Goal: Task Accomplishment & Management: Manage account settings

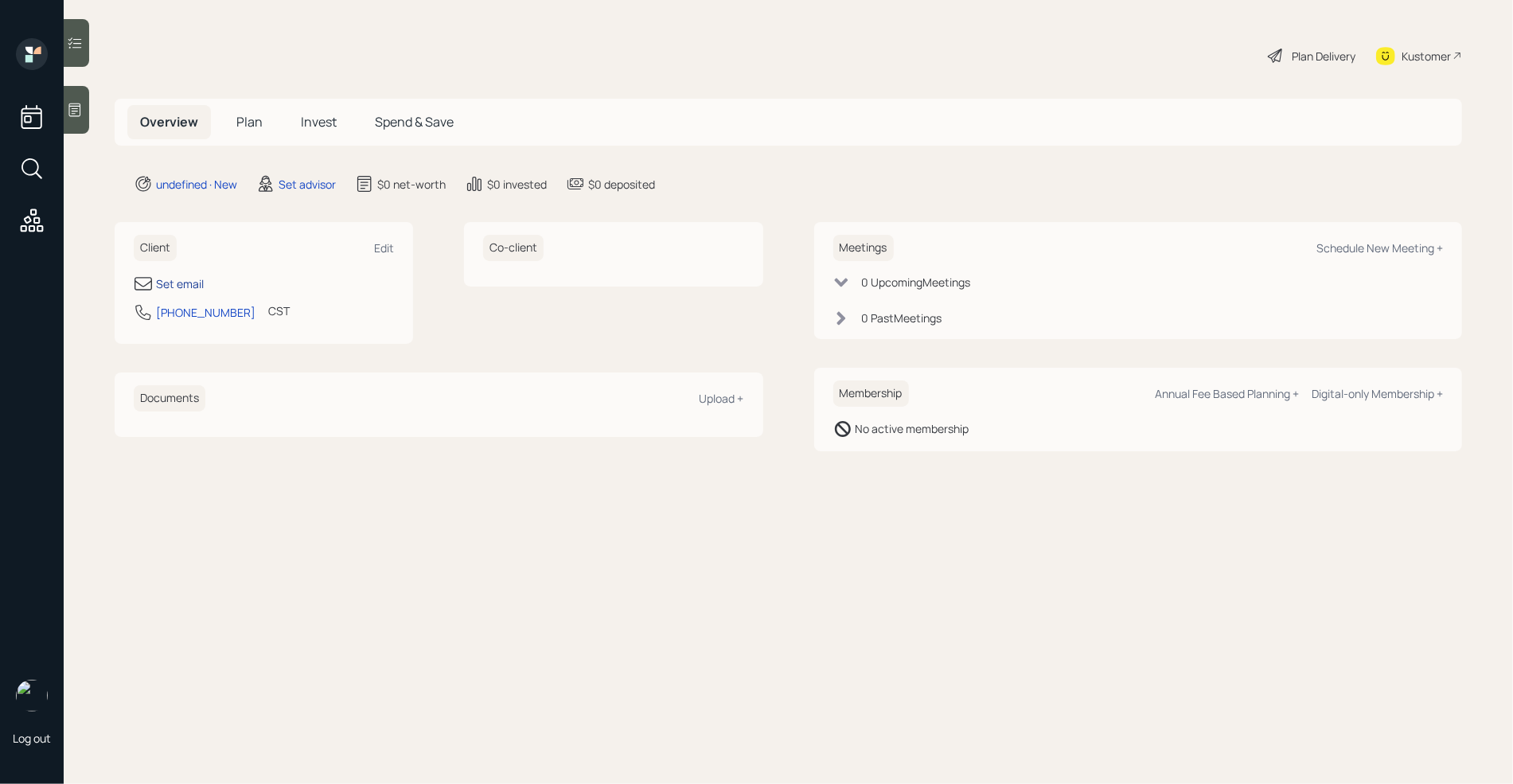
click at [176, 287] on div "Set email" at bounding box center [180, 284] width 48 height 17
select select "America/[GEOGRAPHIC_DATA]"
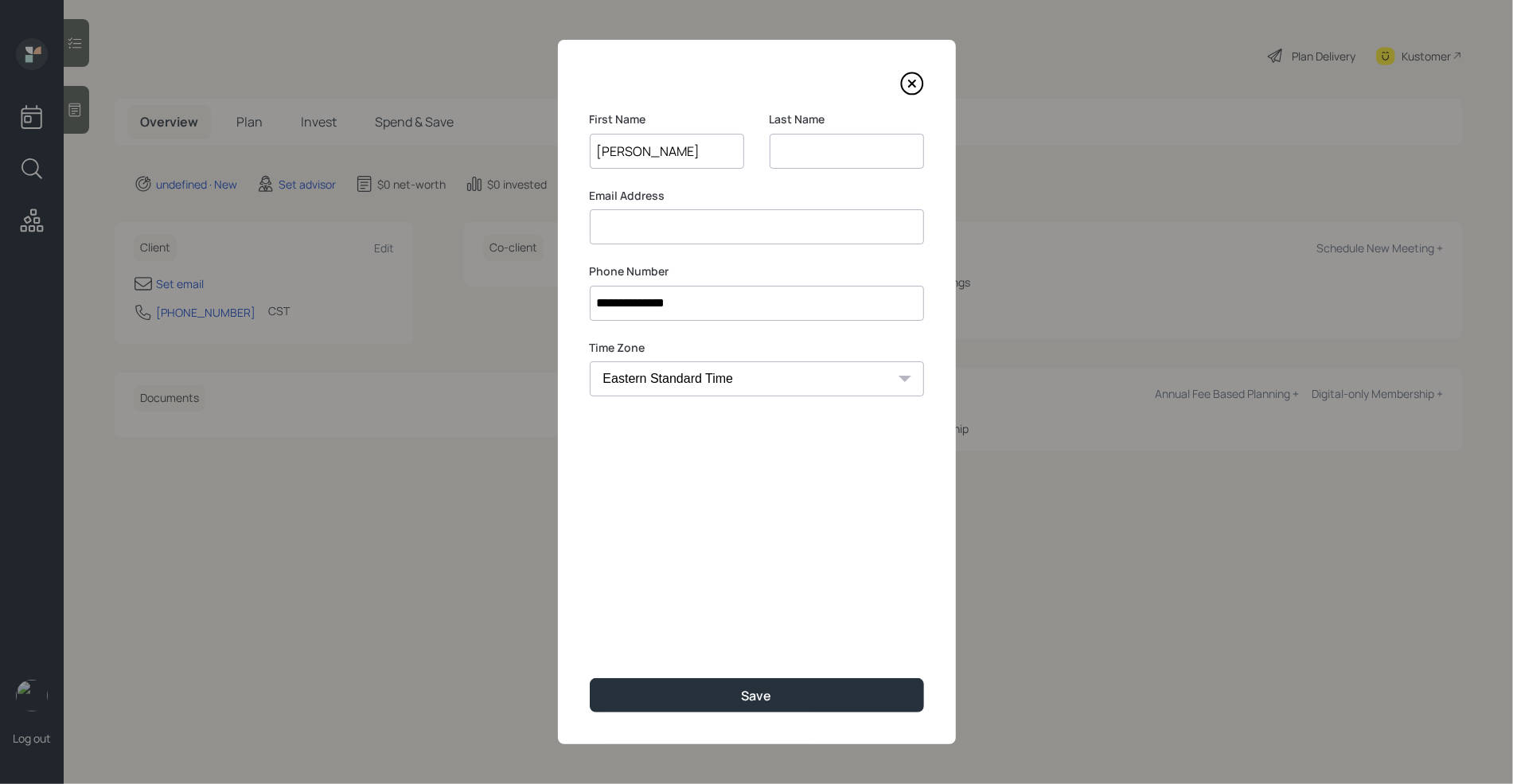
type input "[PERSON_NAME]"
click at [816, 145] on input at bounding box center [847, 151] width 154 height 35
type input "all"
click at [630, 159] on input "[PERSON_NAME]" at bounding box center [666, 151] width 154 height 35
type input "h"
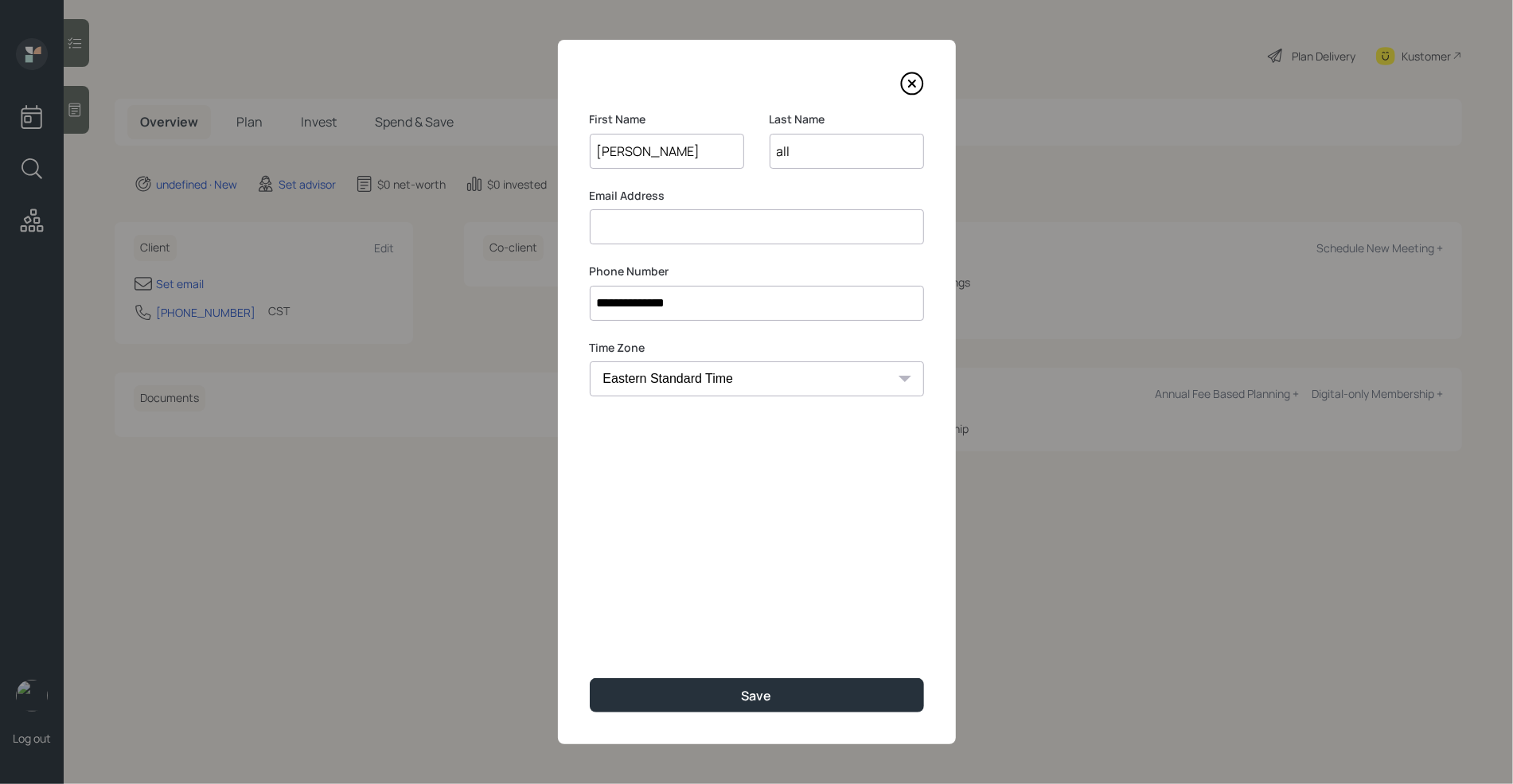
type input "[PERSON_NAME]"
click at [846, 145] on input "all" at bounding box center [847, 151] width 154 height 35
type input "[PERSON_NAME]"
click at [673, 223] on input at bounding box center [756, 227] width 334 height 35
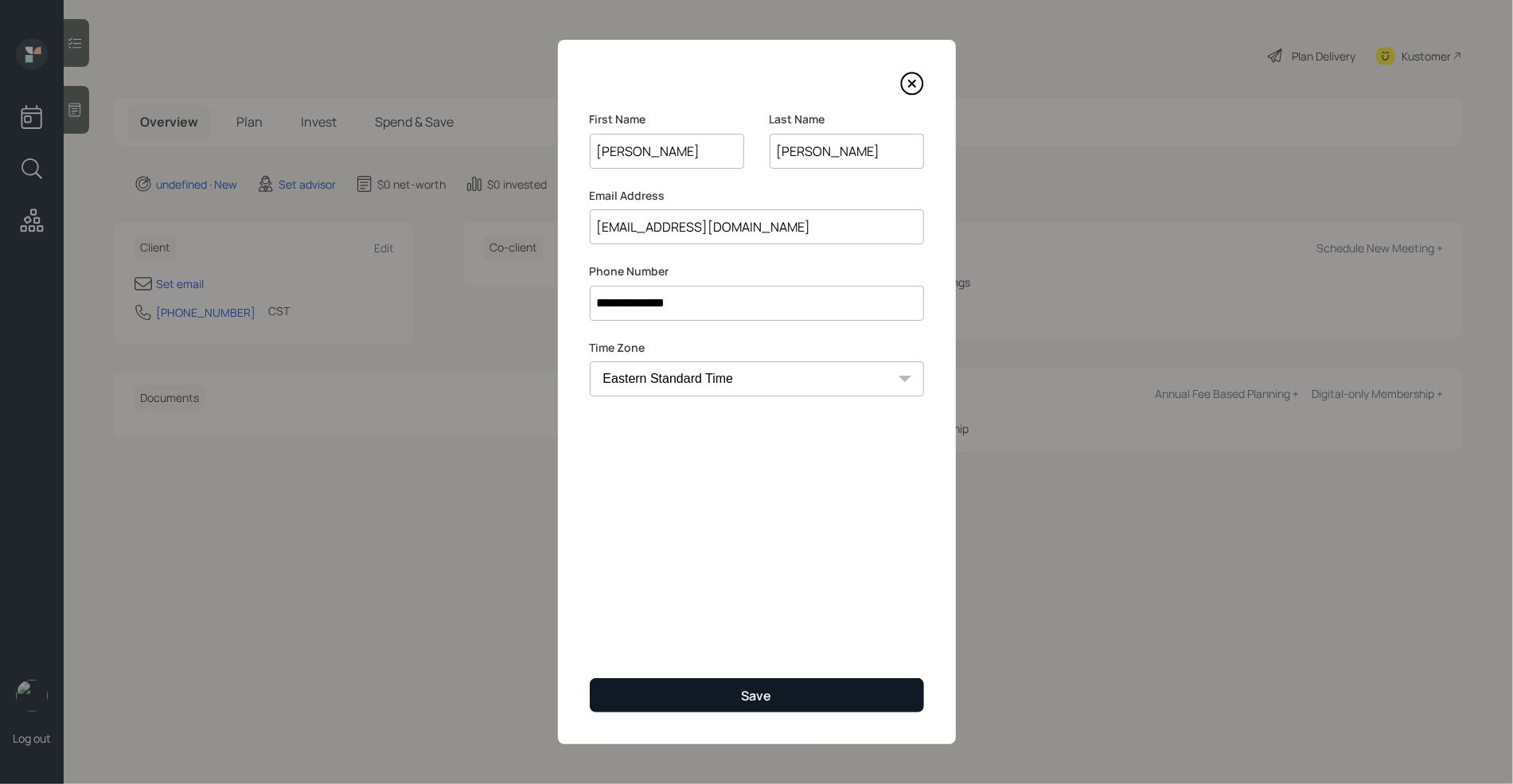
type input "[EMAIL_ADDRESS][DOMAIN_NAME]"
click at [716, 705] on button "Save" at bounding box center [756, 695] width 334 height 34
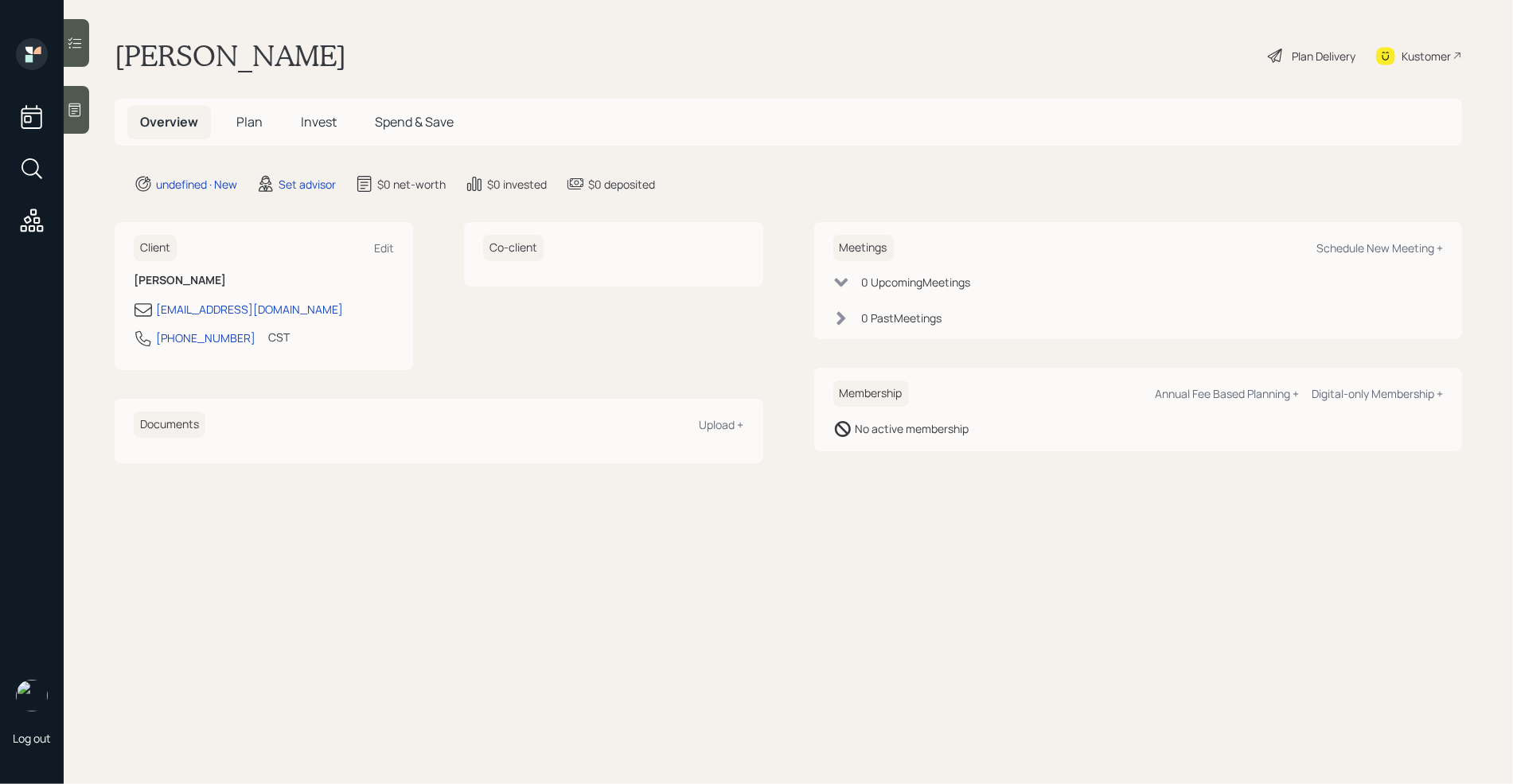
click at [86, 114] on div at bounding box center [76, 109] width 26 height 48
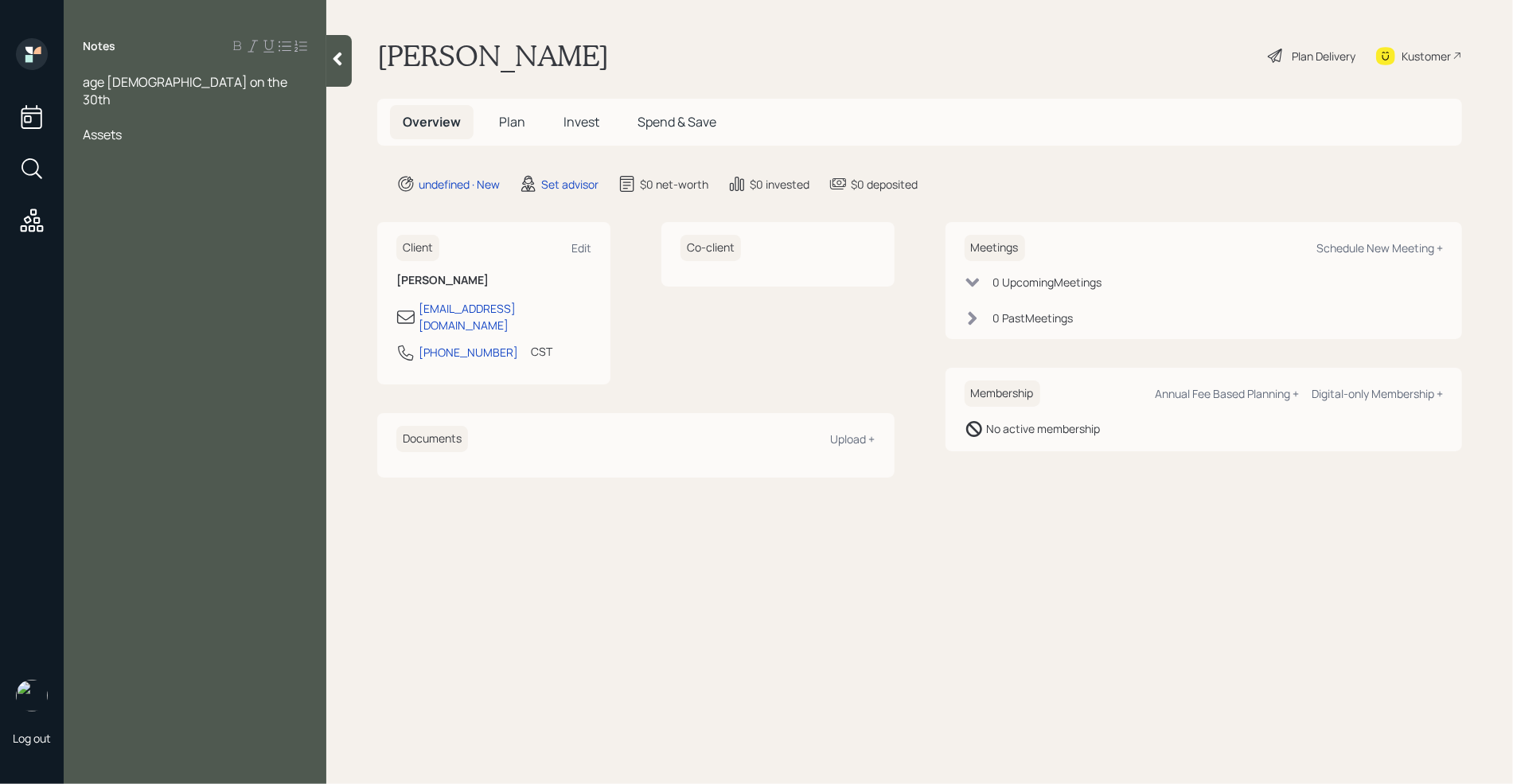
click at [110, 109] on div at bounding box center [195, 117] width 225 height 18
click at [108, 161] on div at bounding box center [195, 169] width 225 height 18
click at [119, 126] on div at bounding box center [195, 134] width 225 height 18
click at [170, 179] on div "Inherited IRA-" at bounding box center [195, 187] width 225 height 18
click at [158, 179] on span "Inherited IRA-" at bounding box center [122, 187] width 79 height 18
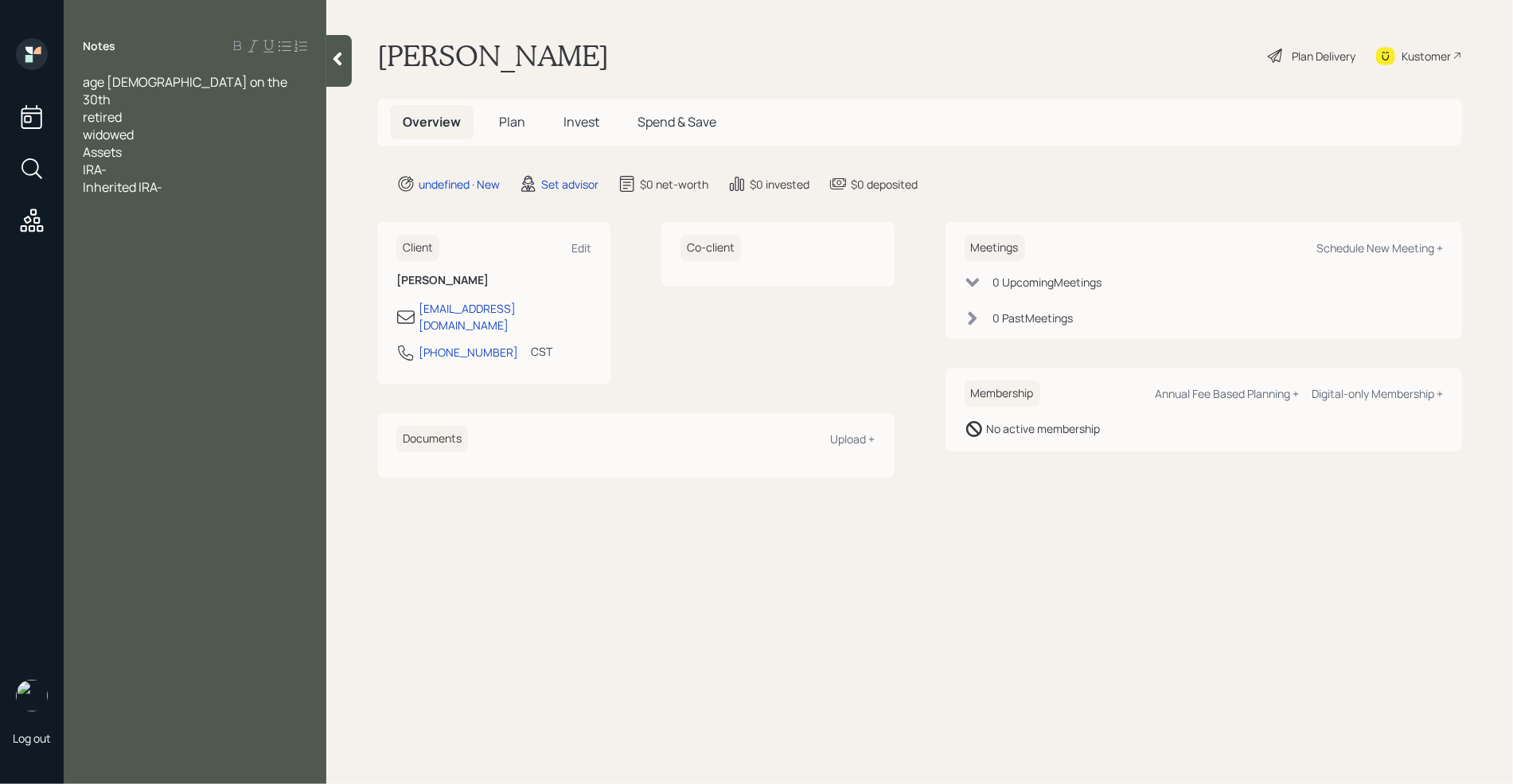
click at [182, 179] on div "Inherited IRA-" at bounding box center [195, 187] width 225 height 18
click at [171, 161] on div "IRA-" at bounding box center [195, 169] width 225 height 18
click at [175, 179] on div "Inherited IRA-" at bounding box center [195, 187] width 225 height 18
click at [174, 230] on div "Pension" at bounding box center [195, 239] width 225 height 18
click at [109, 195] on div at bounding box center [195, 204] width 225 height 18
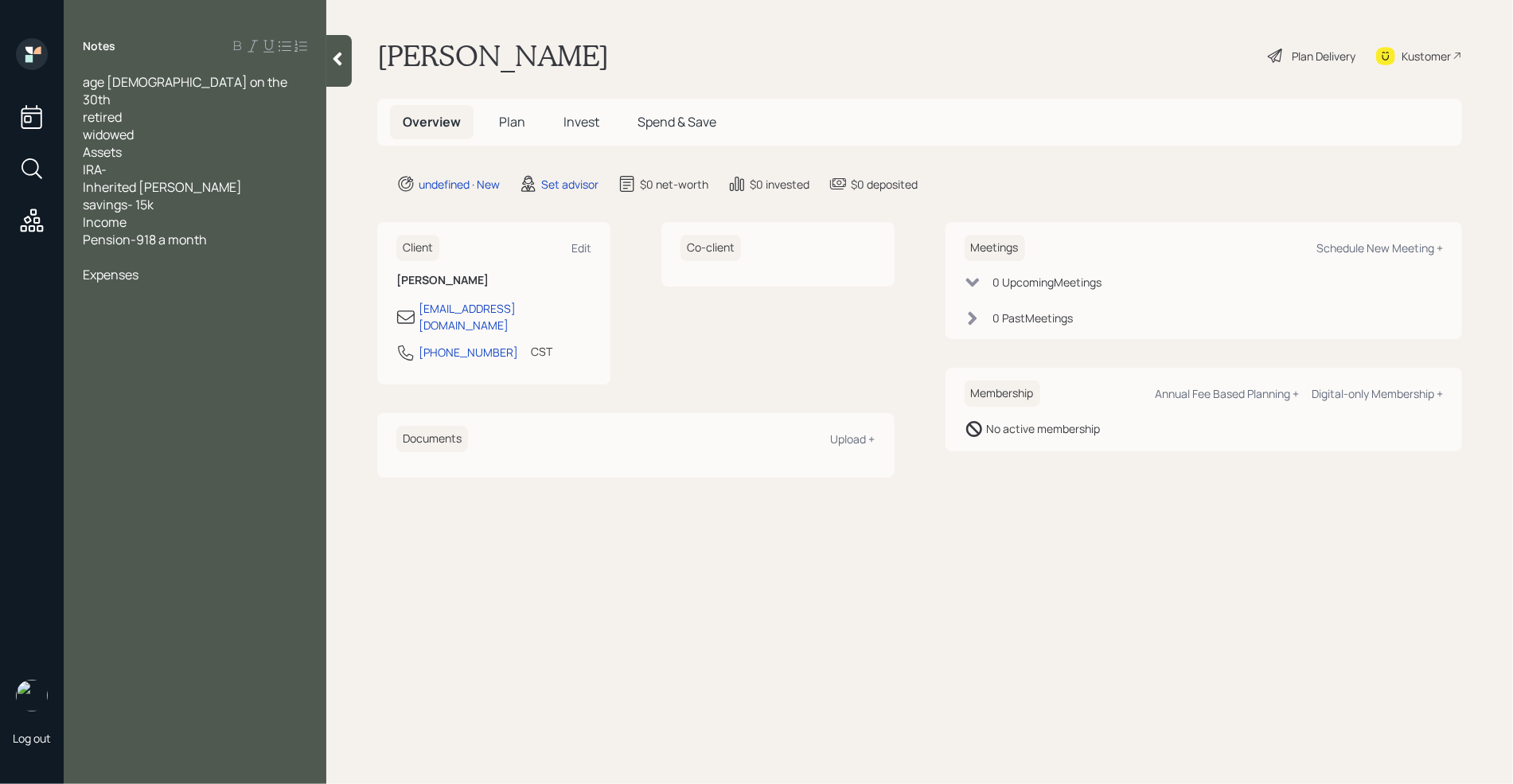
click at [144, 161] on div "IRA-" at bounding box center [195, 169] width 225 height 18
click at [261, 179] on div "Inherited [PERSON_NAME]" at bounding box center [195, 187] width 225 height 18
click at [157, 283] on div at bounding box center [195, 291] width 225 height 18
click at [164, 195] on div "savings- 15k" at bounding box center [195, 204] width 225 height 18
click at [246, 336] on div "what to do with IRAs" at bounding box center [195, 344] width 225 height 18
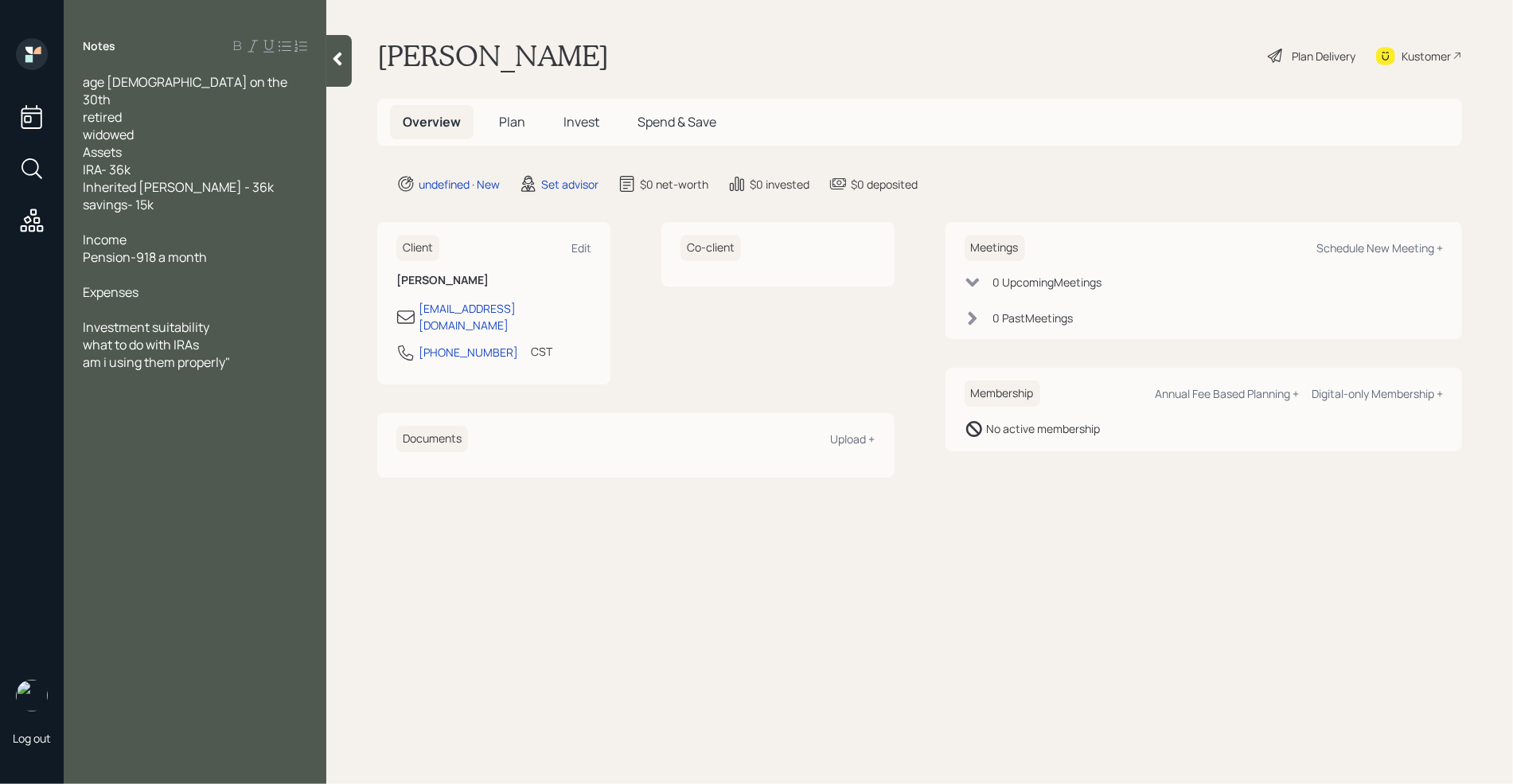
click at [82, 346] on div "age [DEMOGRAPHIC_DATA] on the 30th retired widowed Assets IRA- 36k Inherited [P…" at bounding box center [195, 248] width 263 height 350
click at [85, 353] on span "am i using them properly"" at bounding box center [156, 362] width 147 height 18
click at [253, 353] on div ""am i using them properly"" at bounding box center [195, 362] width 225 height 18
click at [124, 213] on div at bounding box center [195, 221] width 225 height 18
click at [153, 266] on div at bounding box center [195, 274] width 225 height 18
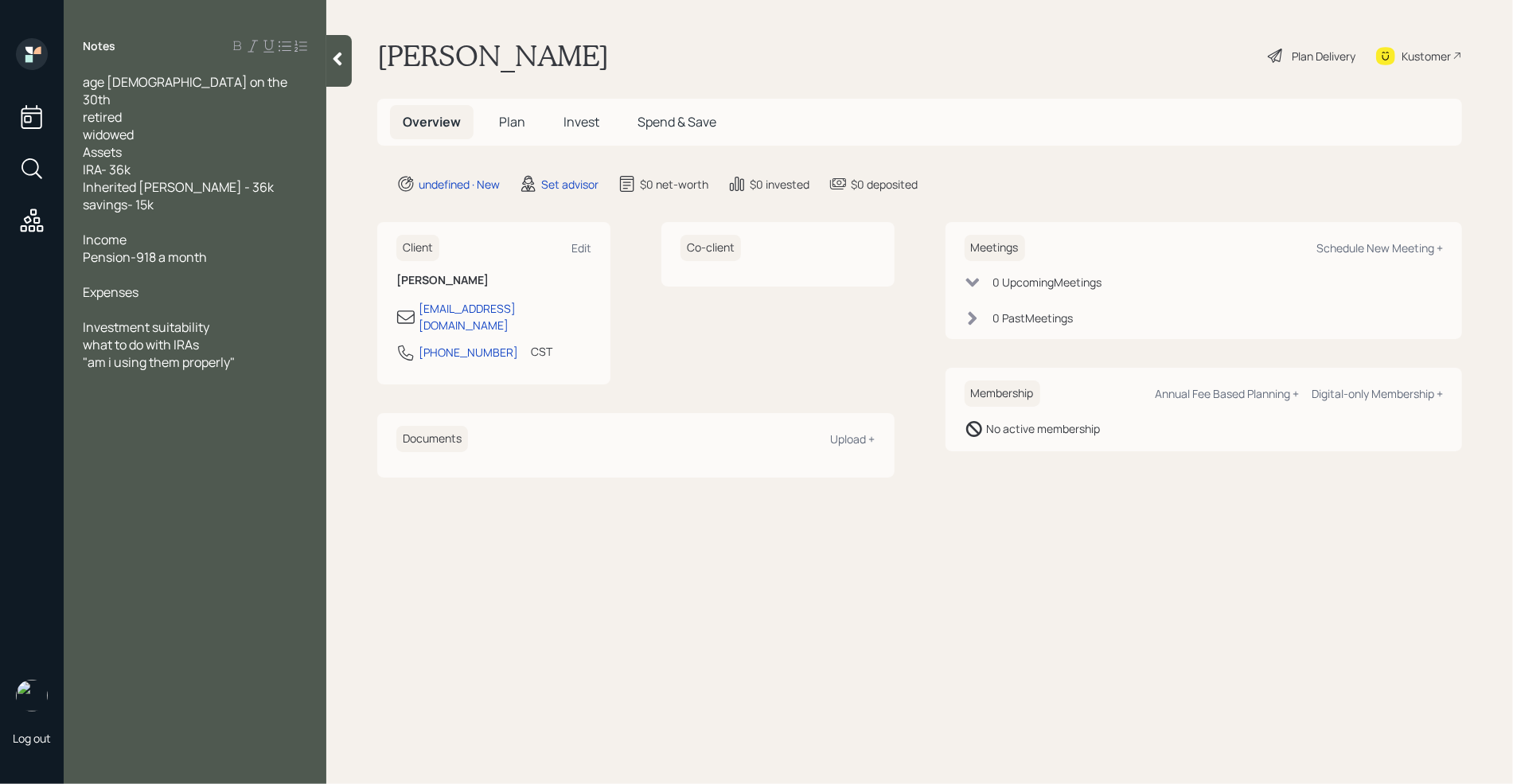
click at [132, 301] on div at bounding box center [195, 309] width 225 height 18
click at [98, 266] on div at bounding box center [195, 274] width 225 height 18
click at [123, 266] on div "SS-" at bounding box center [195, 274] width 225 height 18
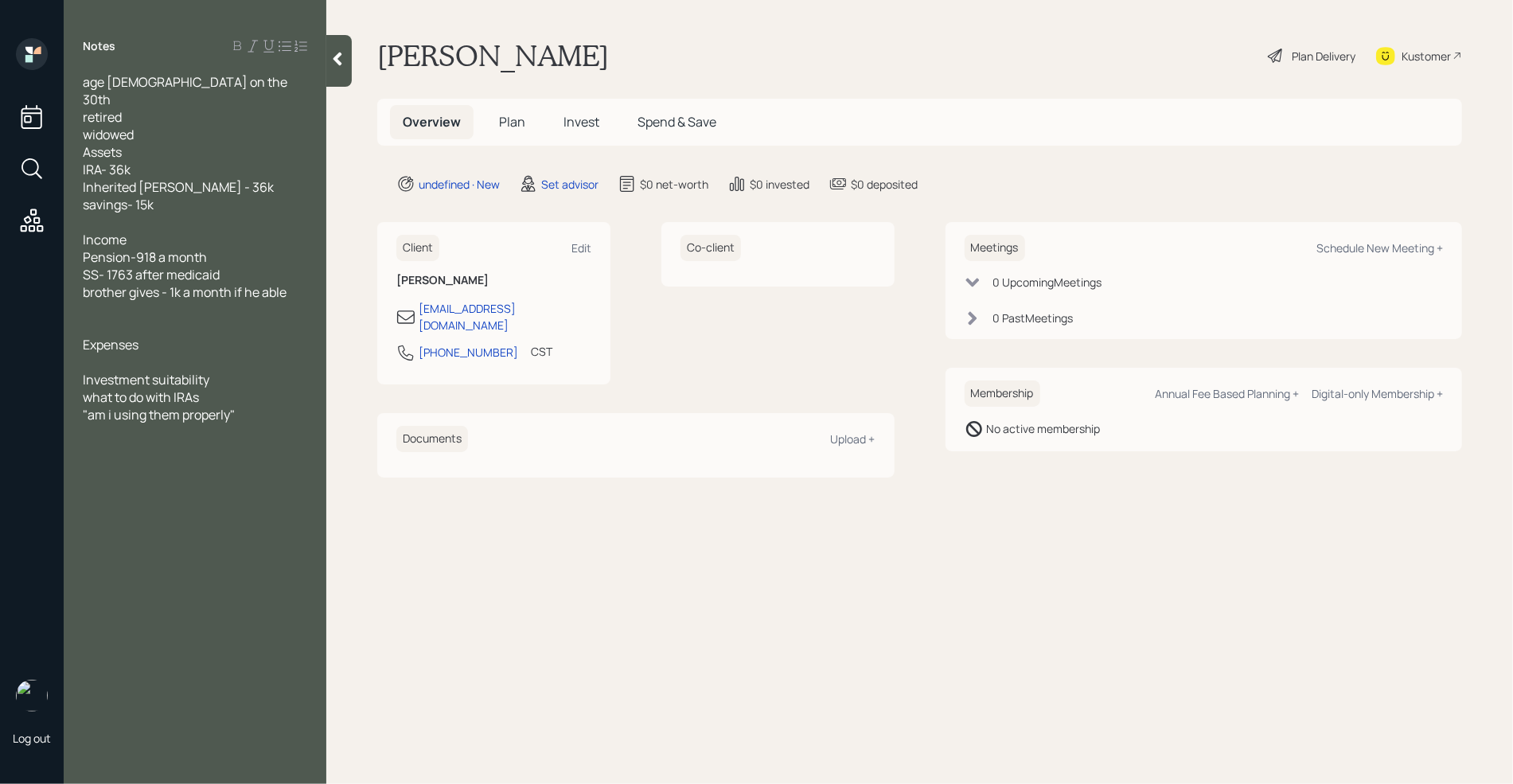
click at [234, 266] on div "SS- 1763 after medicaid" at bounding box center [195, 274] width 225 height 18
click at [115, 336] on div at bounding box center [195, 344] width 225 height 18
click at [125, 336] on span "son willget SS disability" at bounding box center [149, 344] width 134 height 18
click at [161, 388] on div at bounding box center [195, 397] width 225 height 18
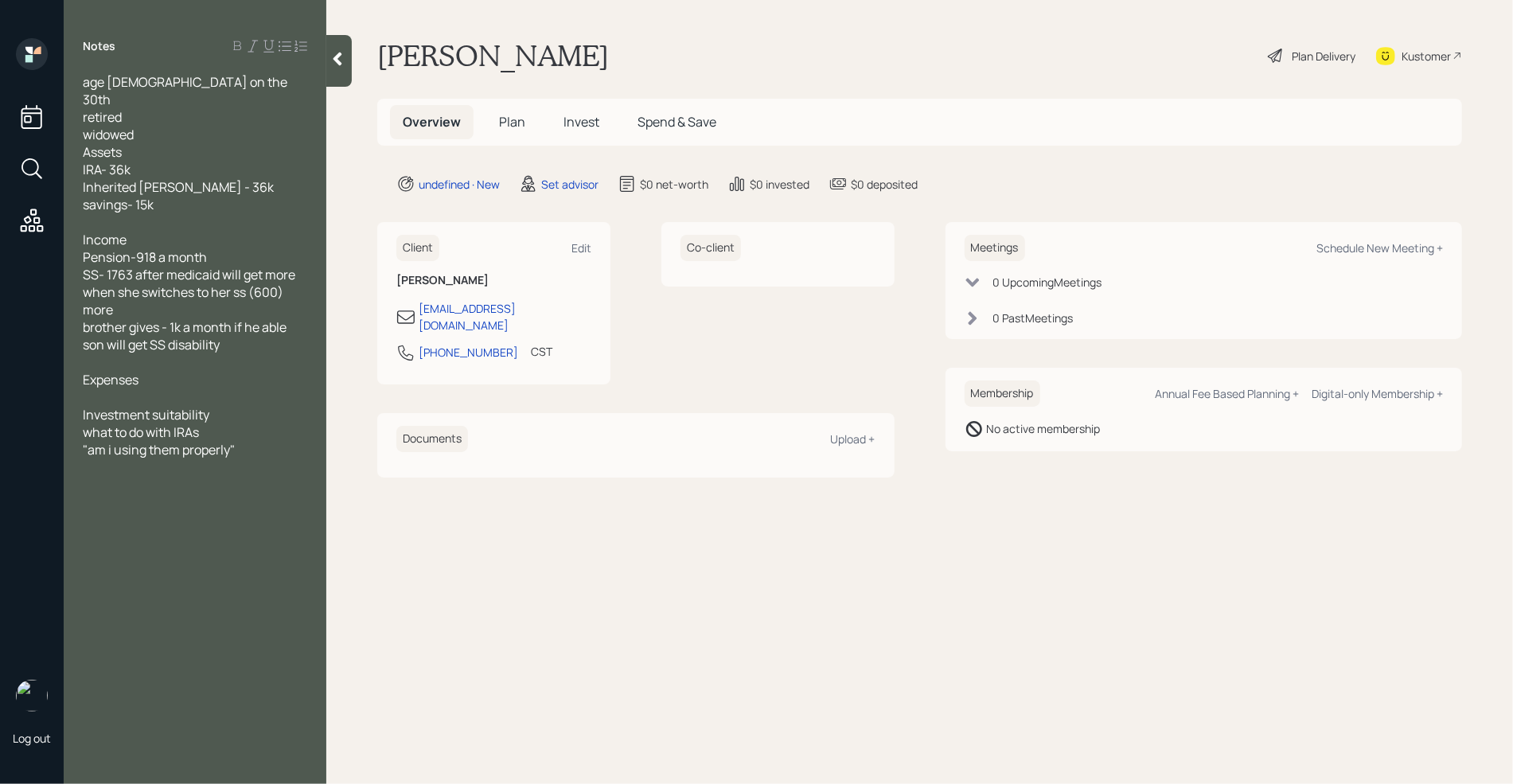
click at [238, 336] on div "son will get SS disability" at bounding box center [195, 344] width 225 height 18
click at [137, 388] on div at bounding box center [195, 397] width 225 height 18
click at [119, 388] on div at bounding box center [195, 397] width 225 height 18
click at [220, 388] on span "everything that comesa in goes out" at bounding box center [185, 397] width 205 height 18
click at [296, 388] on div "everything that comes in goes out" at bounding box center [195, 397] width 225 height 18
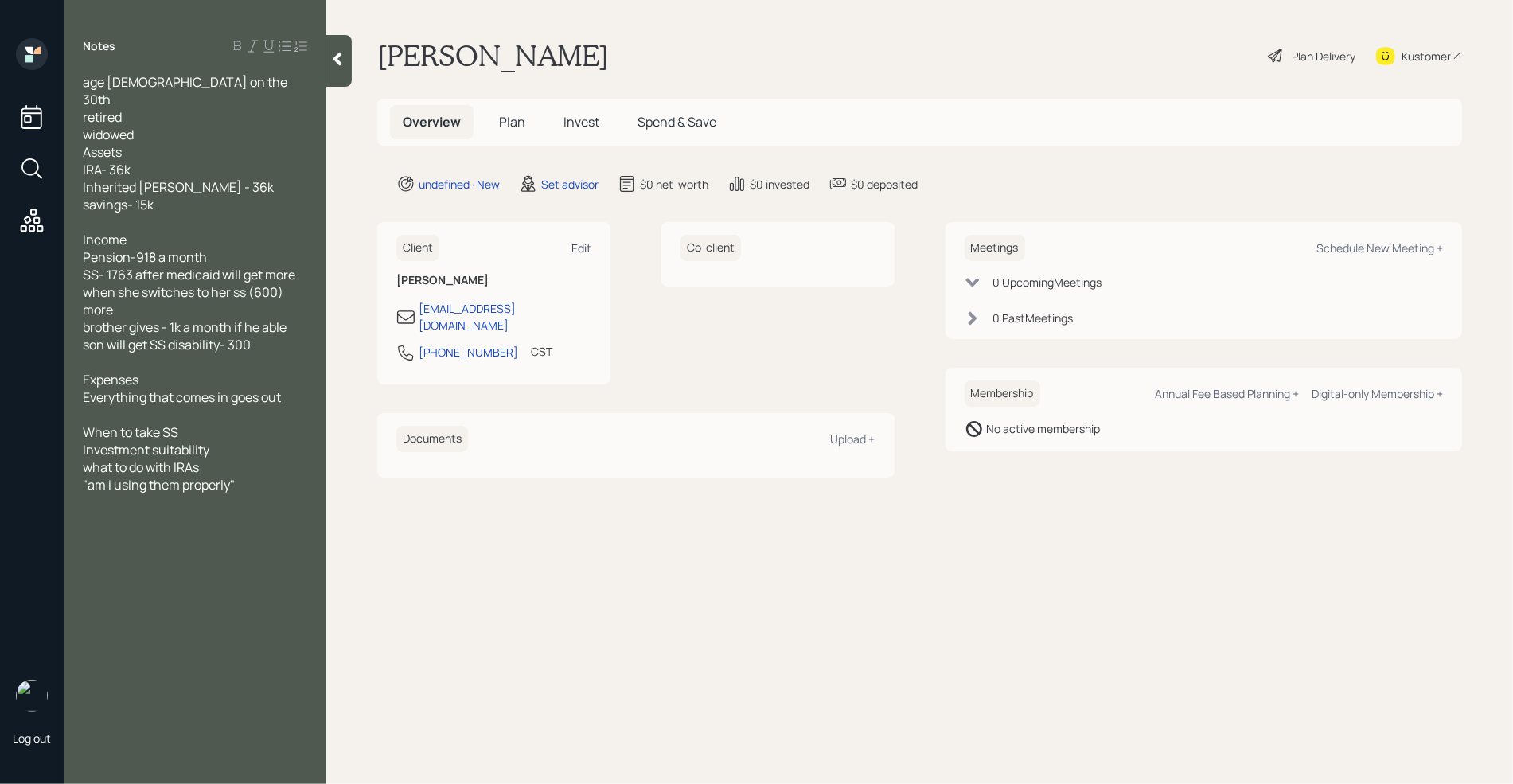
click at [580, 250] on div "Edit" at bounding box center [581, 248] width 20 height 15
select select "America/[GEOGRAPHIC_DATA]"
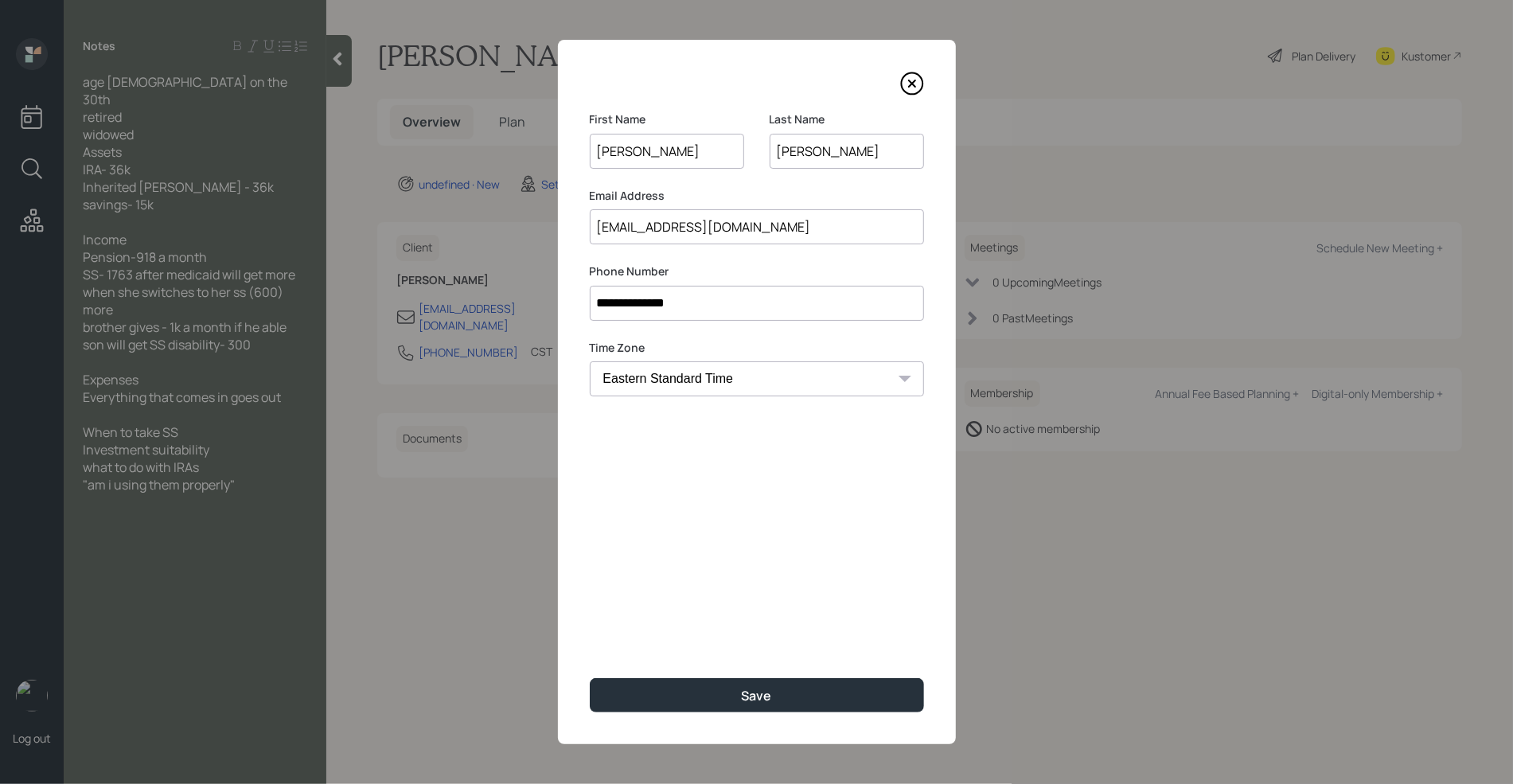
click at [613, 230] on input "[EMAIL_ADDRESS][DOMAIN_NAME]" at bounding box center [756, 227] width 334 height 35
click at [811, 230] on input "[DOMAIN_NAME][EMAIL_ADDRESS][DOMAIN_NAME]" at bounding box center [756, 227] width 334 height 35
type input "[DOMAIN_NAME][EMAIL_ADDRESS][DOMAIN_NAME]"
click at [636, 155] on input "[PERSON_NAME]" at bounding box center [666, 151] width 154 height 35
type input "[PERSON_NAME]"
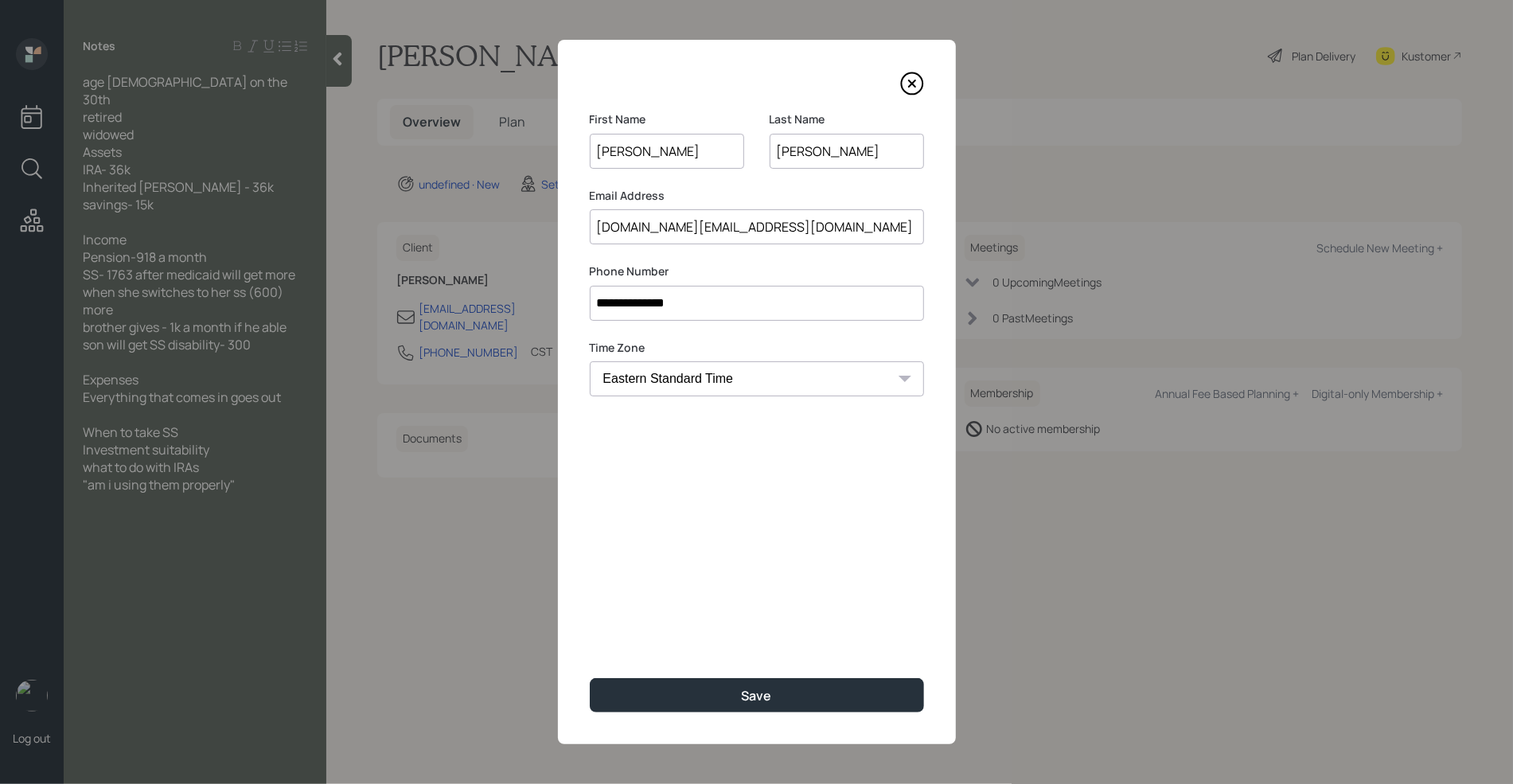
click at [739, 594] on div "**********" at bounding box center [756, 392] width 398 height 705
click at [756, 696] on div "Save" at bounding box center [756, 695] width 30 height 18
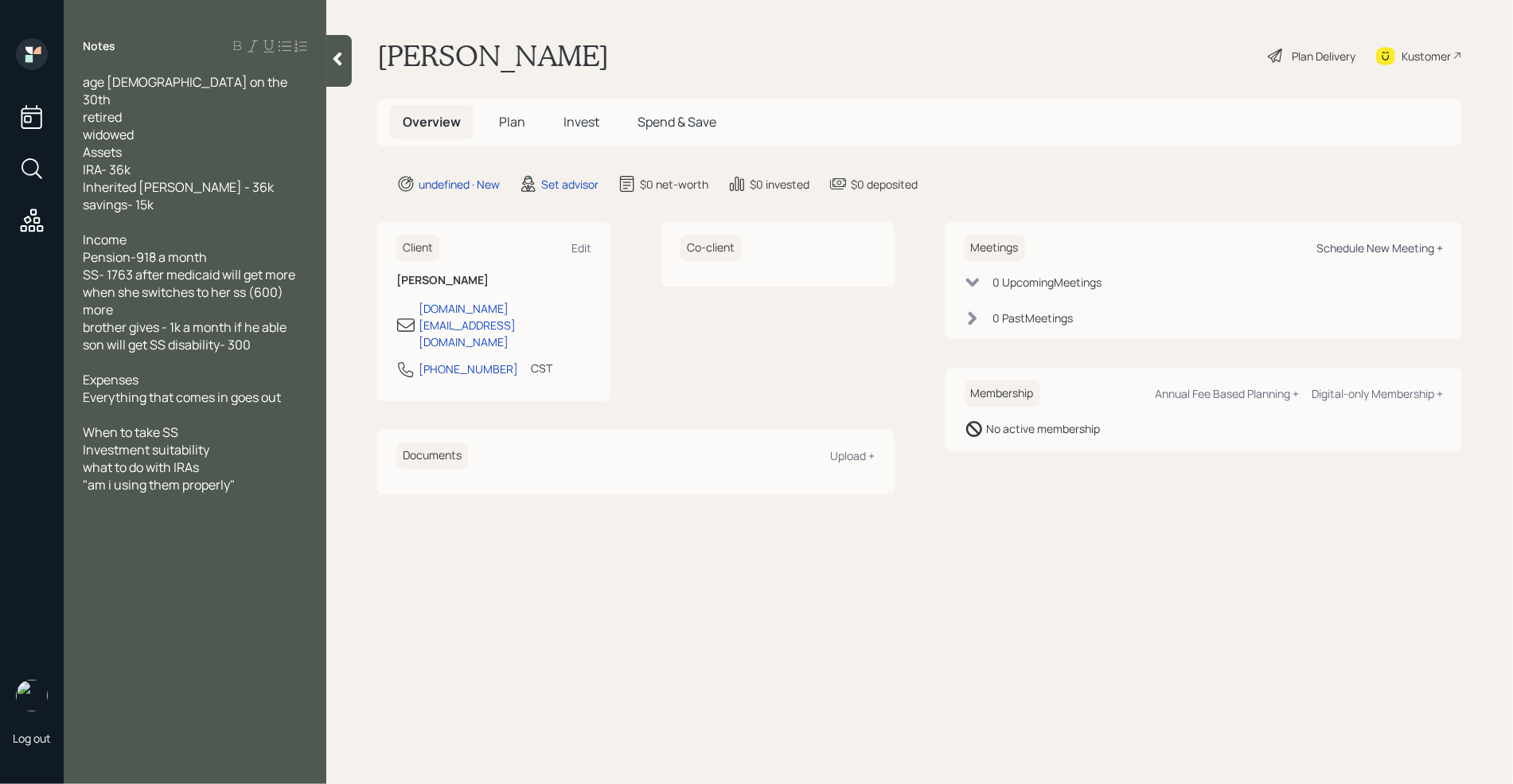
click at [1406, 249] on div "Schedule New Meeting +" at bounding box center [1380, 248] width 127 height 15
select select "round-[PERSON_NAME]"
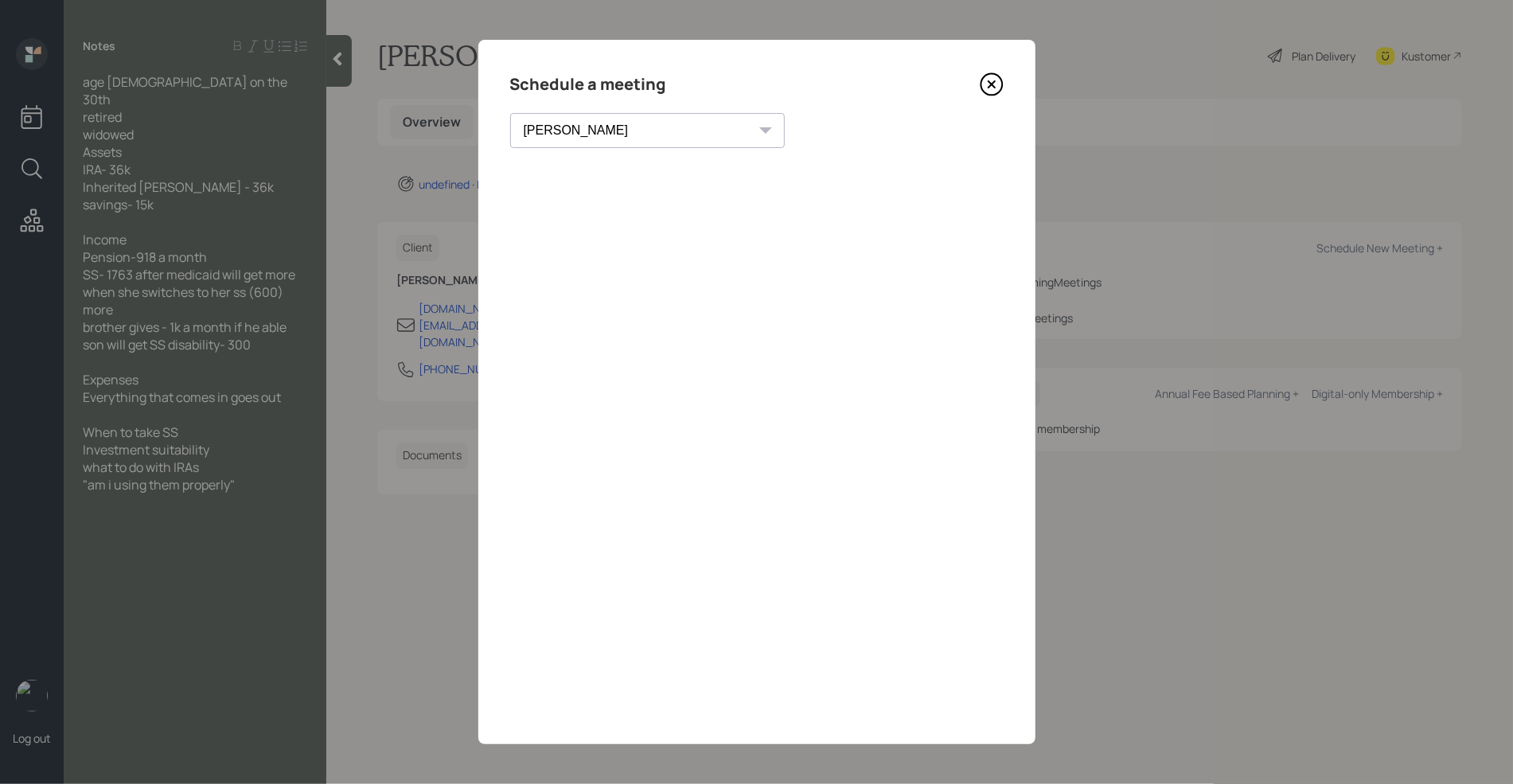
click at [750, 661] on div "Schedule a meeting [PERSON_NAME] [PERSON_NAME] [PERSON_NAME] [PERSON_NAME] [PER…" at bounding box center [756, 392] width 557 height 705
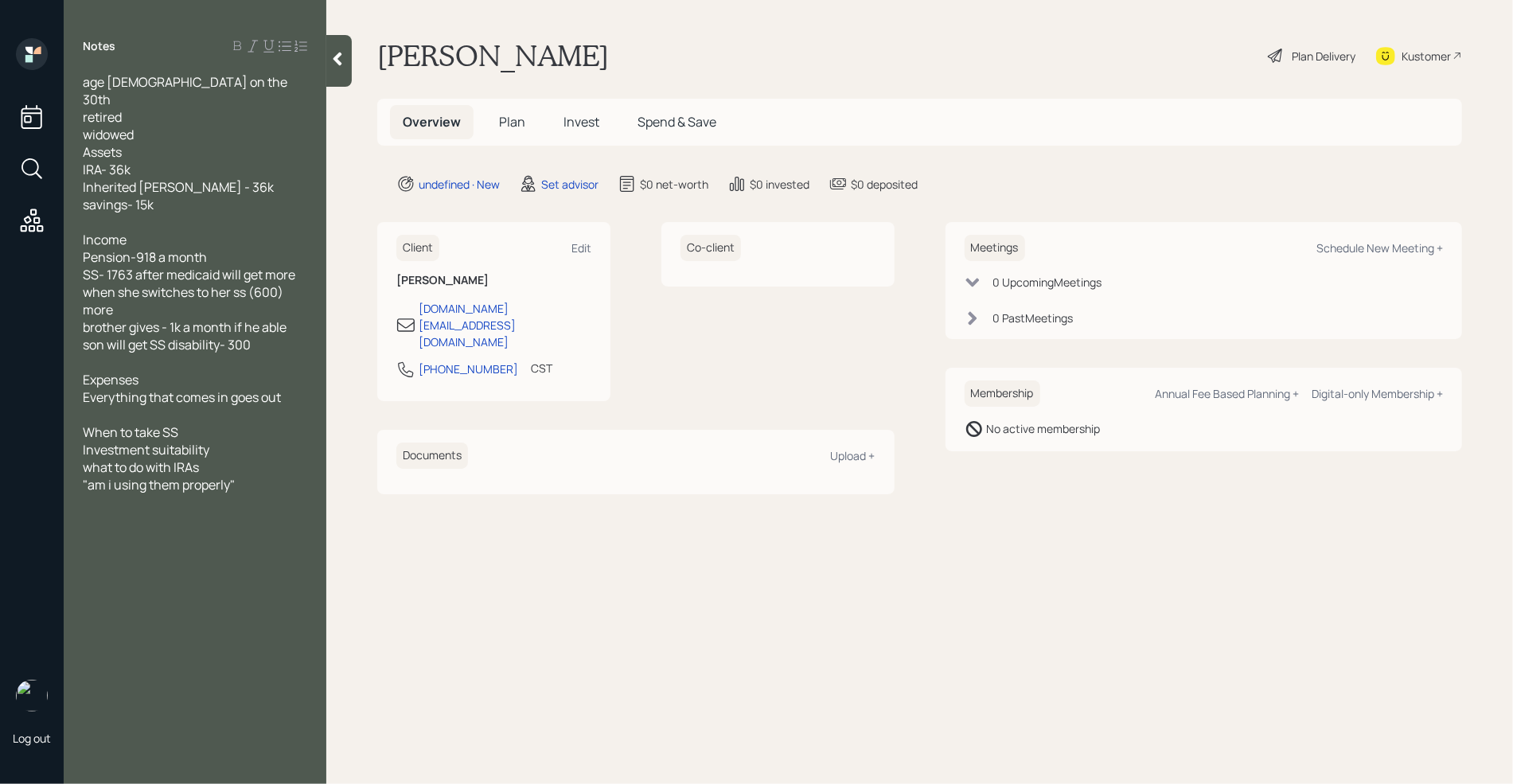
click at [255, 230] on div "Income" at bounding box center [195, 239] width 225 height 18
click at [238, 423] on div "When to take SS" at bounding box center [195, 432] width 225 height 18
click at [257, 476] on div ""am i using them properly"" at bounding box center [195, 484] width 225 height 18
click at [341, 59] on icon at bounding box center [337, 58] width 16 height 16
